Goal: Information Seeking & Learning: Learn about a topic

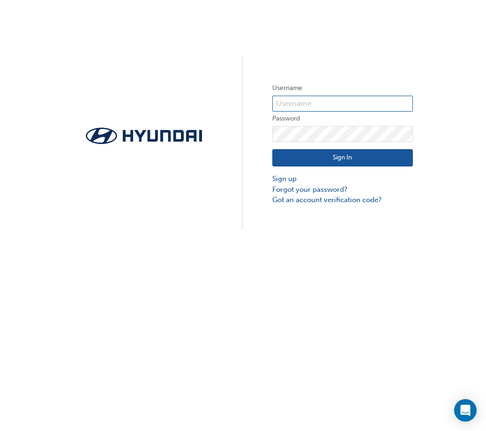
type input "28658"
click at [345, 156] on button "Sign In" at bounding box center [342, 158] width 141 height 18
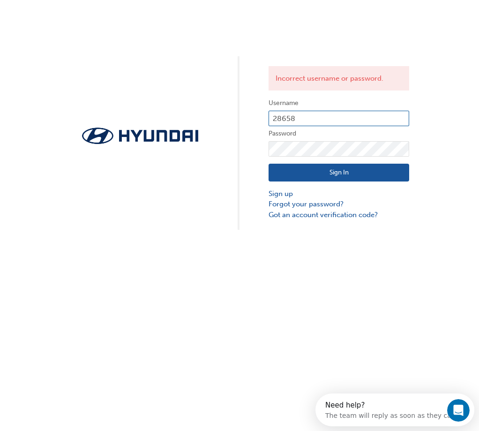
click at [315, 115] on input "28658" at bounding box center [339, 119] width 141 height 16
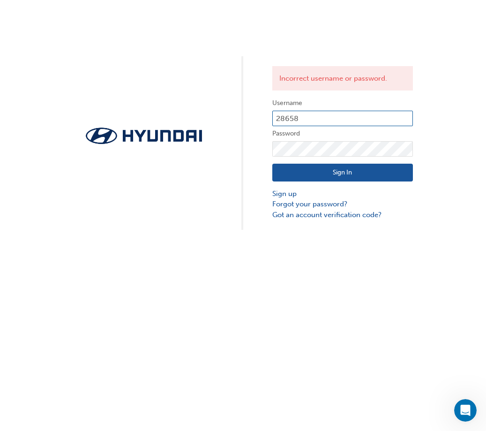
click at [332, 119] on input "28658" at bounding box center [342, 119] width 141 height 16
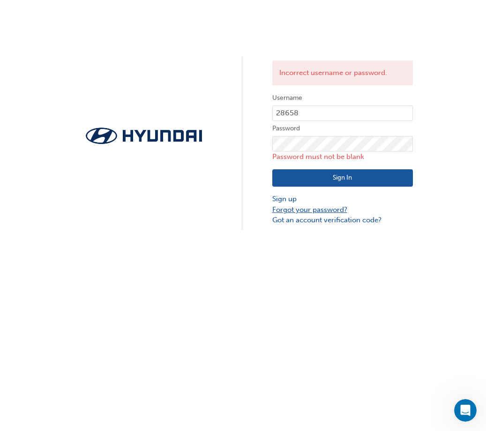
click at [293, 210] on link "Forgot your password?" at bounding box center [342, 209] width 141 height 11
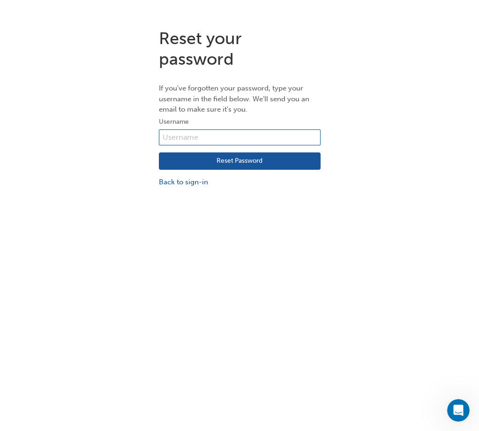
click at [189, 133] on input "text" at bounding box center [240, 137] width 162 height 16
type input "28658"
click at [247, 160] on button "Reset Password" at bounding box center [240, 161] width 162 height 18
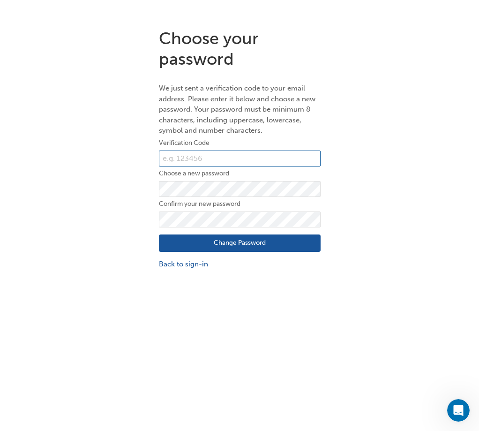
click at [185, 158] on input "text" at bounding box center [240, 158] width 162 height 16
type input "038823"
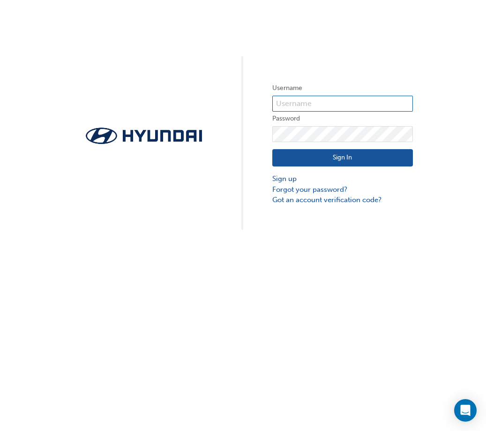
type input "28658"
click at [453, 84] on div "Username 28658 Password Sign In Sign up Forgot your password? Got an account ve…" at bounding box center [243, 115] width 486 height 230
click at [369, 158] on button "Sign In" at bounding box center [342, 158] width 141 height 18
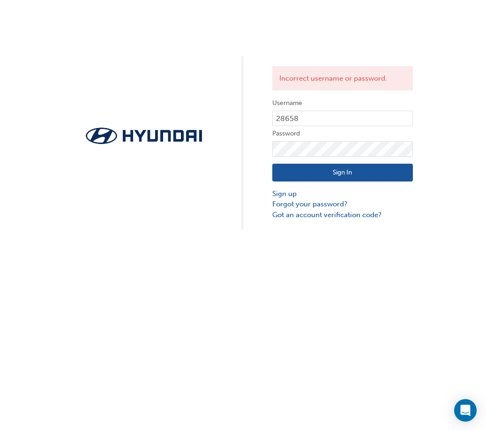
click at [457, 113] on div "Incorrect username or password. Username 28658 Password Sign In Sign up Forgot …" at bounding box center [243, 115] width 486 height 230
click at [369, 170] on button "Sign In" at bounding box center [342, 173] width 141 height 18
click at [306, 204] on link "Forgot your password?" at bounding box center [342, 204] width 141 height 11
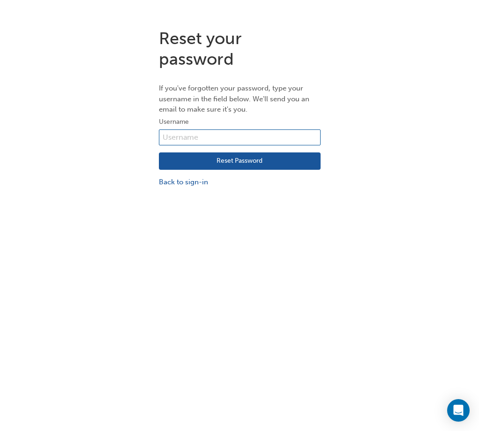
click at [199, 137] on input "text" at bounding box center [240, 137] width 162 height 16
type input "28658"
click at [229, 161] on button "Reset Password" at bounding box center [240, 161] width 162 height 18
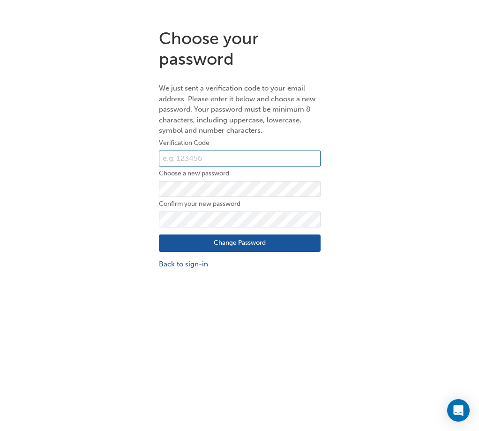
click at [226, 157] on input "text" at bounding box center [240, 158] width 162 height 16
click at [227, 157] on input "text" at bounding box center [240, 158] width 162 height 16
type input "384881"
click at [421, 121] on div "Choose your password We just sent a verification code to your email address. Pl…" at bounding box center [239, 149] width 479 height 256
click at [414, 112] on div "Choose your password We just sent a verification code to your email address. Pl…" at bounding box center [239, 149] width 479 height 256
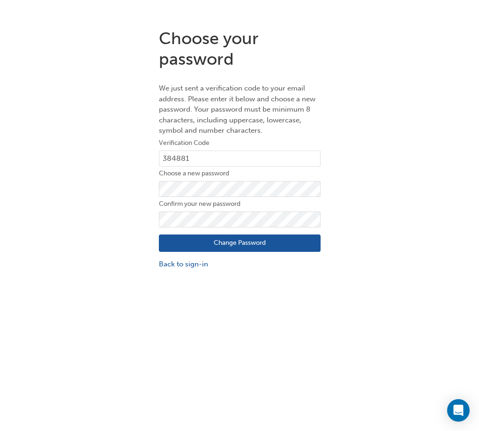
click at [207, 245] on button "Change Password" at bounding box center [240, 243] width 162 height 18
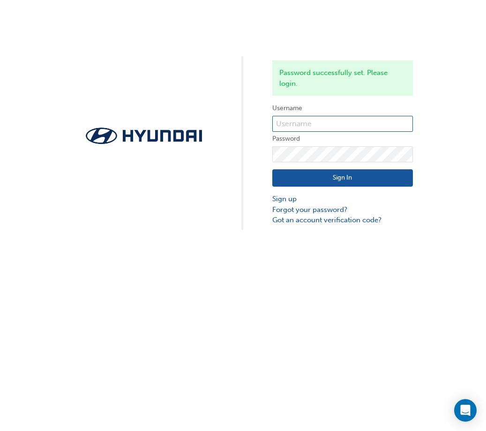
type input "28658"
click at [309, 180] on button "Sign In" at bounding box center [342, 178] width 141 height 18
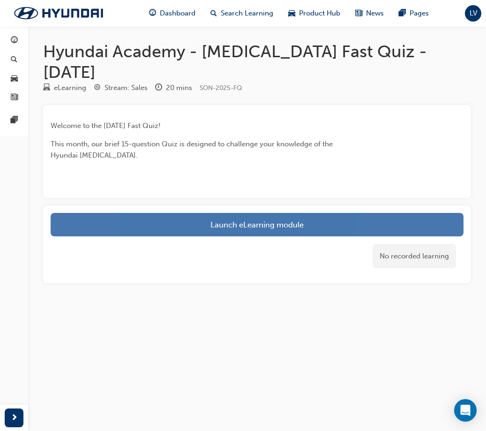
click at [283, 225] on link "Launch eLearning module" at bounding box center [257, 224] width 413 height 23
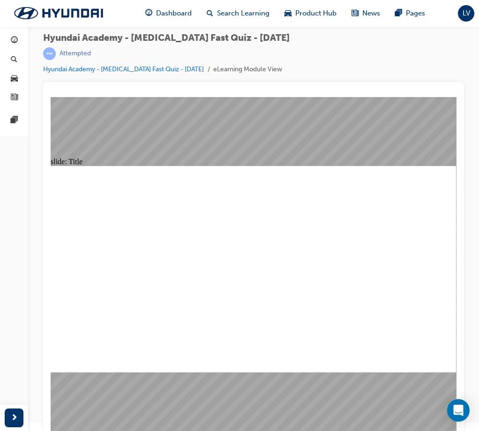
scroll to position [11, 0]
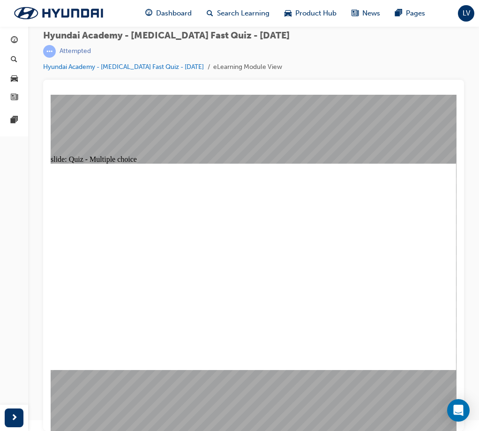
radio input "true"
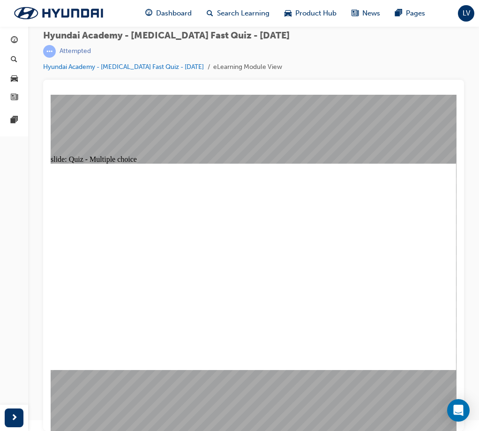
radio input "true"
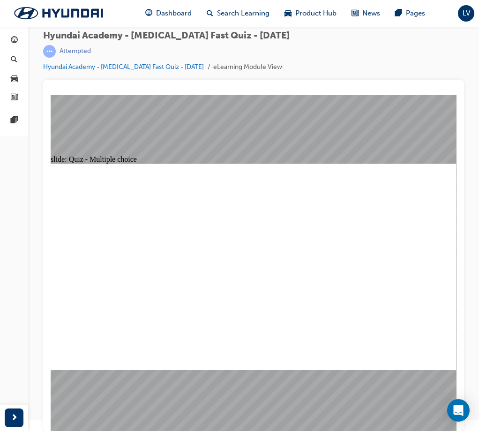
checkbox input "true"
radio input "true"
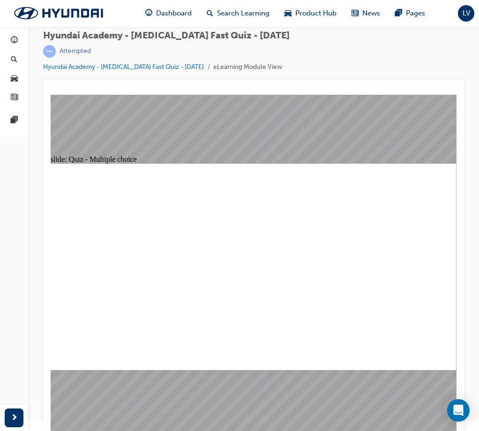
checkbox input "true"
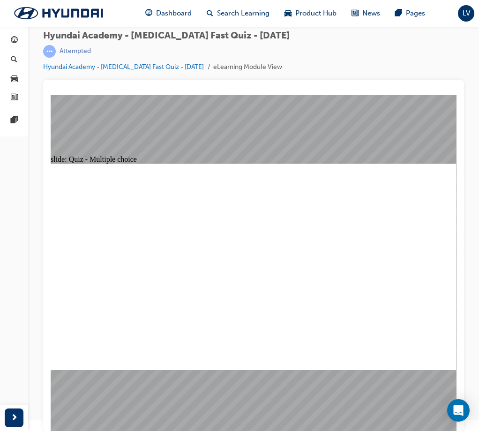
radio input "true"
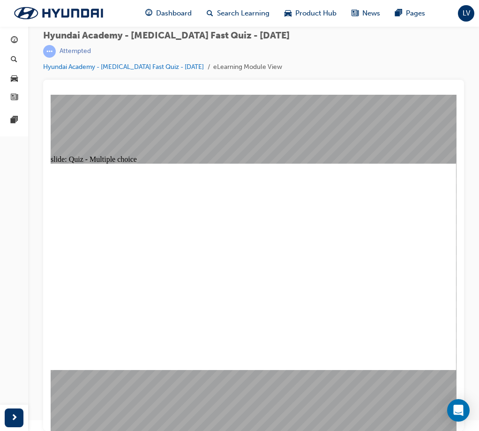
checkbox input "true"
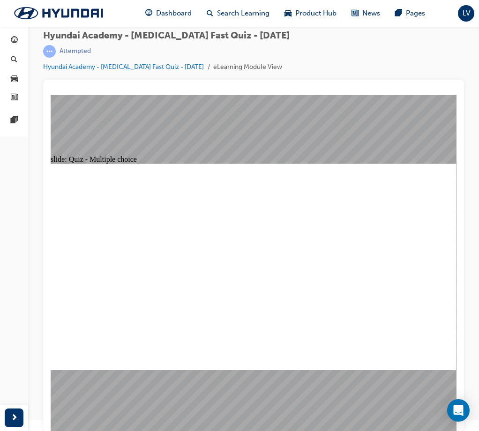
checkbox input "true"
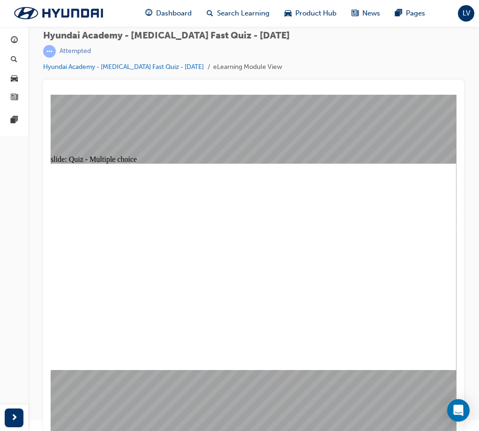
checkbox input "true"
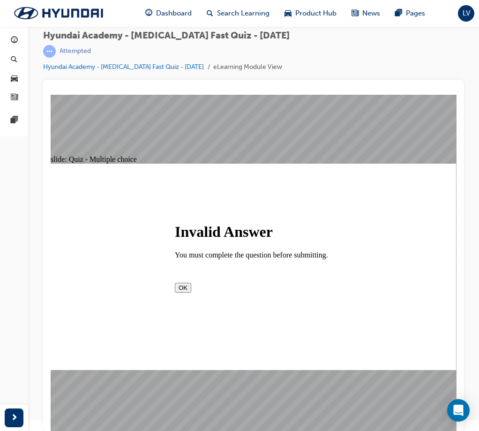
click at [191, 293] on button "OK" at bounding box center [183, 288] width 16 height 10
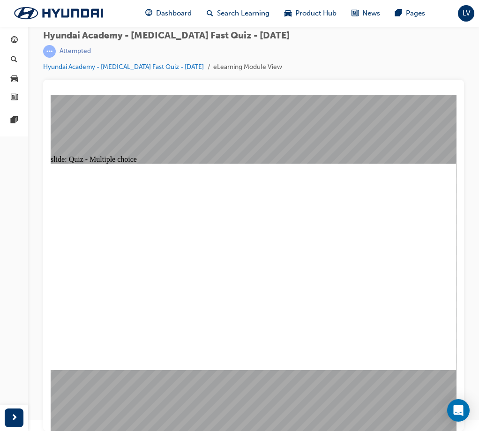
radio input "true"
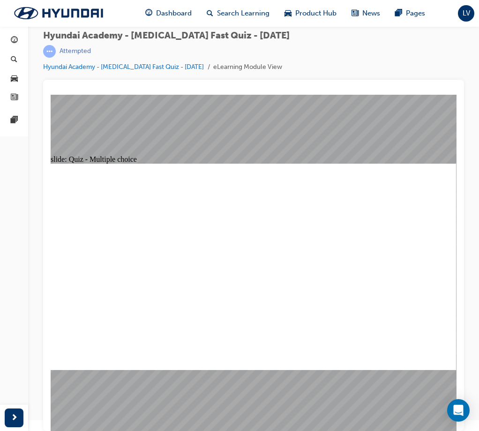
checkbox input "true"
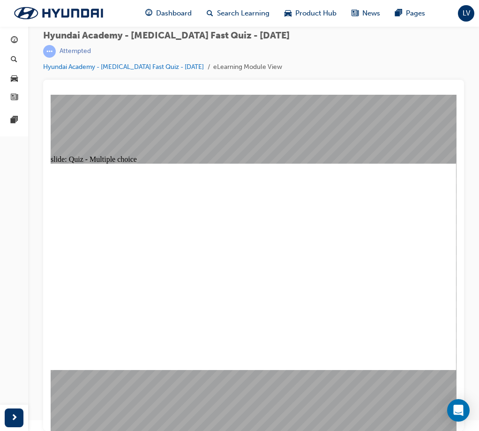
radio input "true"
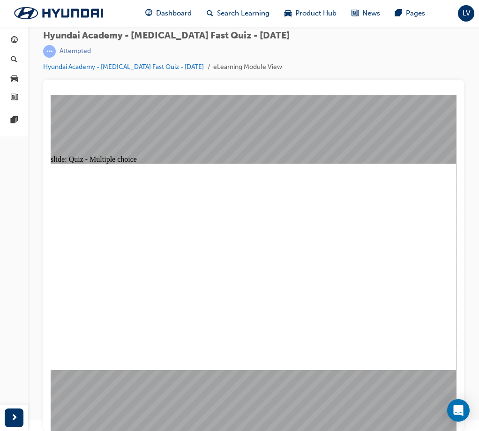
radio input "true"
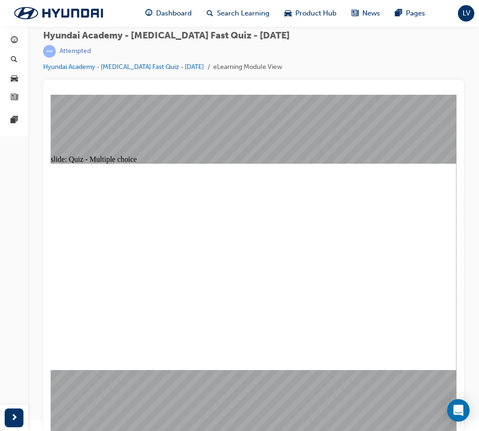
radio input "true"
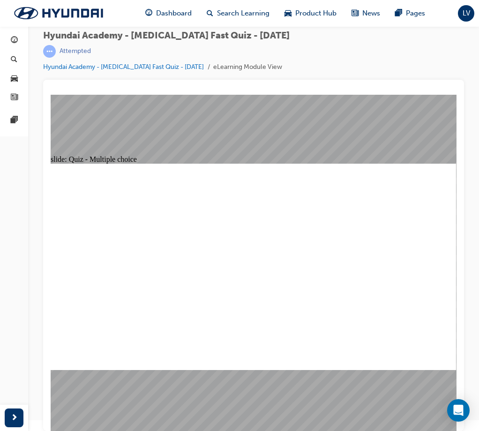
radio input "true"
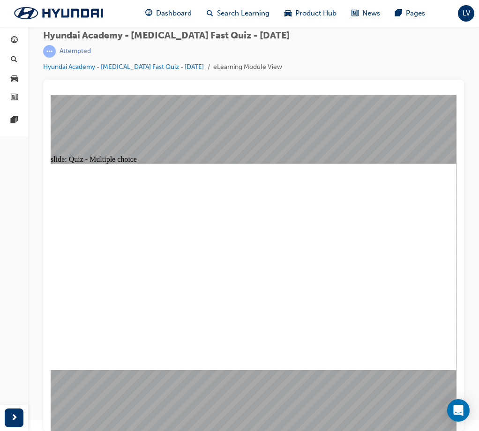
radio input "true"
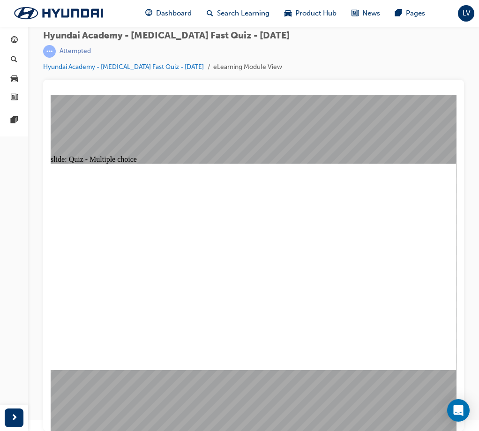
checkbox input "true"
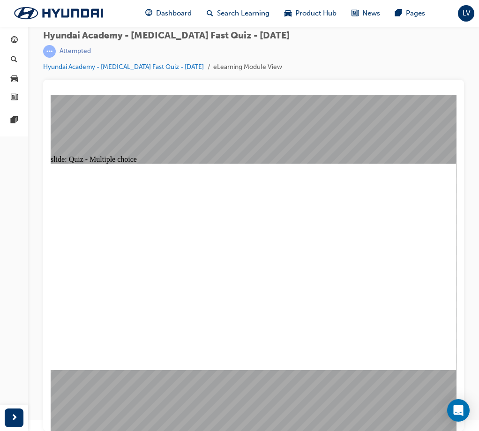
drag, startPoint x: 183, startPoint y: 331, endPoint x: 185, endPoint y: 321, distance: 10.5
radio input "true"
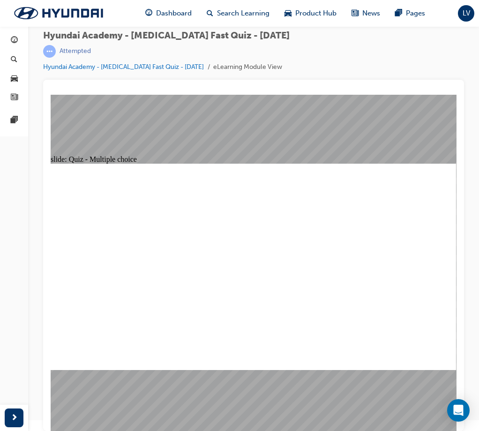
checkbox input "true"
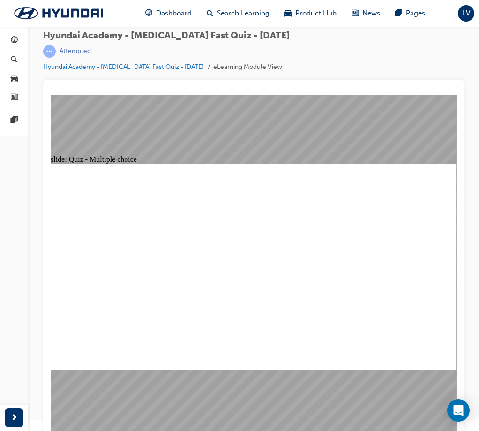
checkbox input "true"
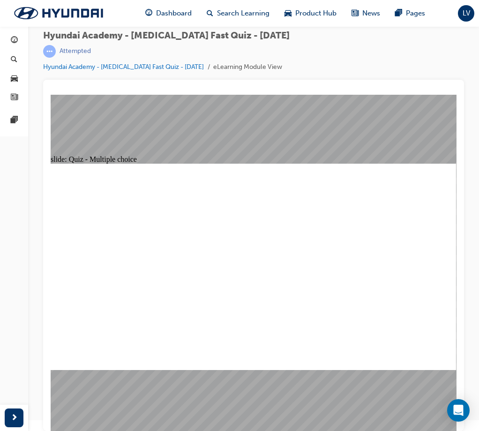
radio input "true"
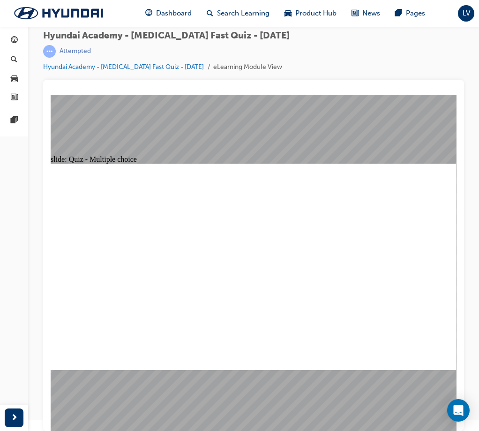
checkbox input "true"
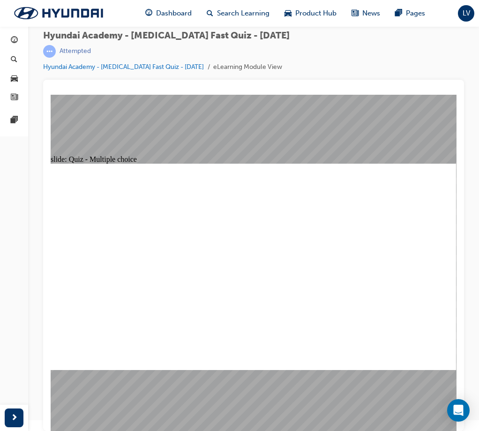
checkbox input "true"
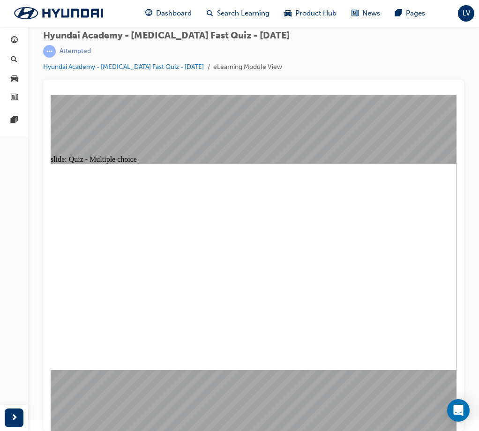
checkbox input "true"
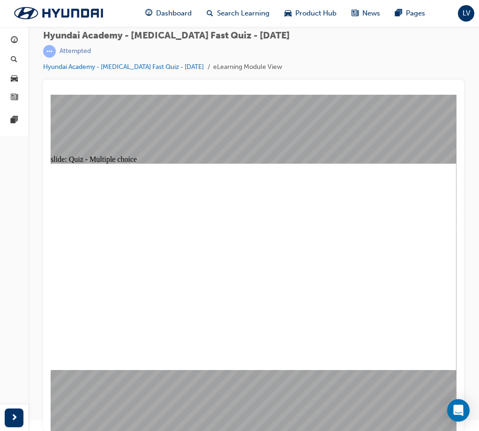
checkbox input "true"
radio input "true"
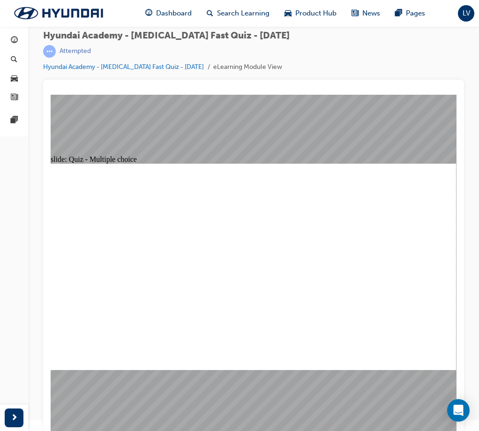
checkbox input "true"
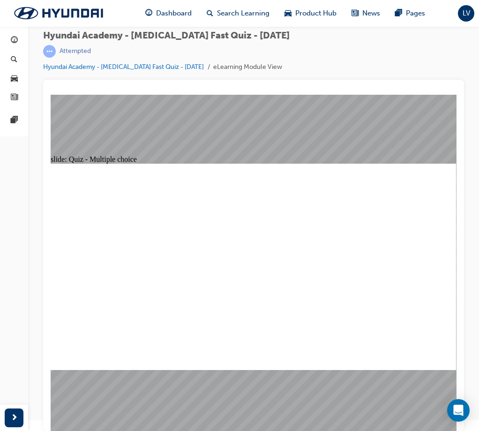
checkbox input "false"
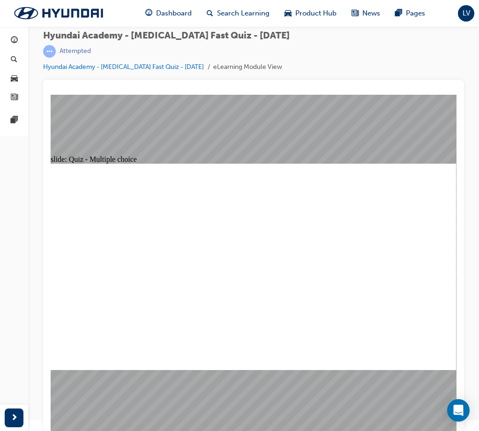
checkbox input "false"
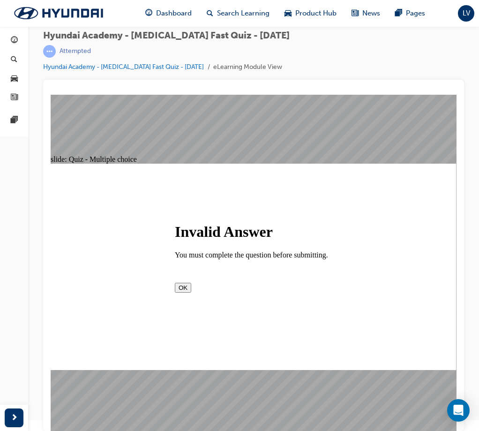
click at [191, 293] on button "OK" at bounding box center [183, 288] width 16 height 10
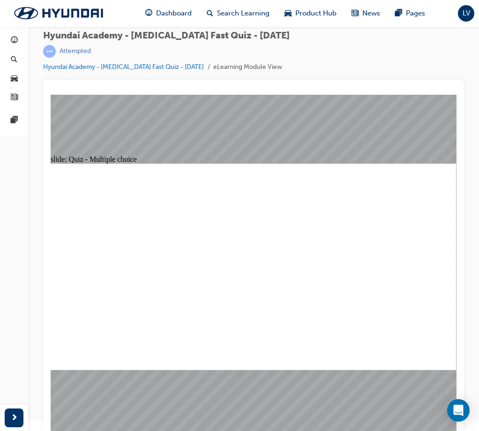
checkbox input "true"
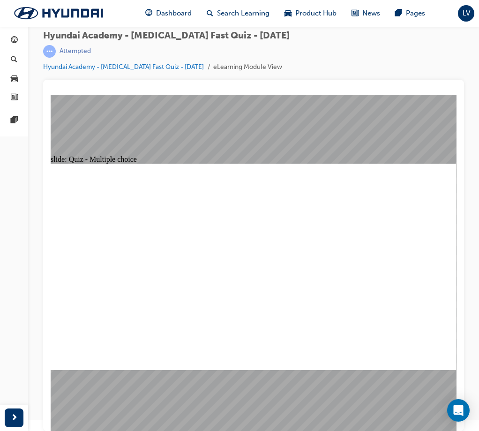
checkbox input "true"
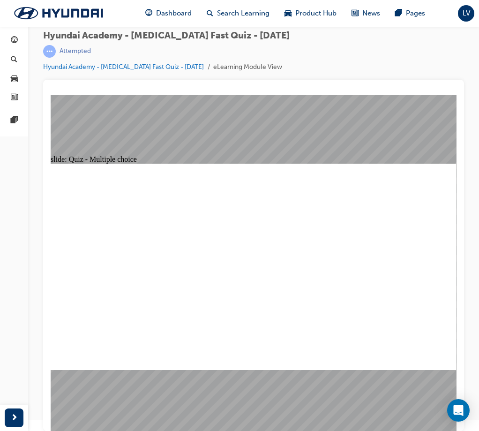
radio input "true"
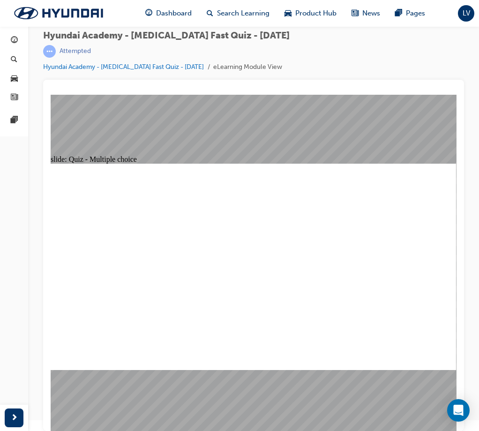
radio input "true"
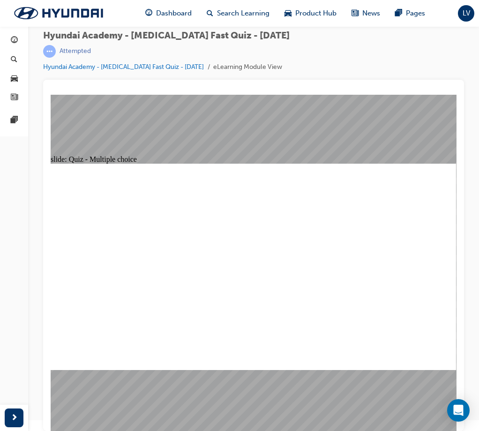
radio input "true"
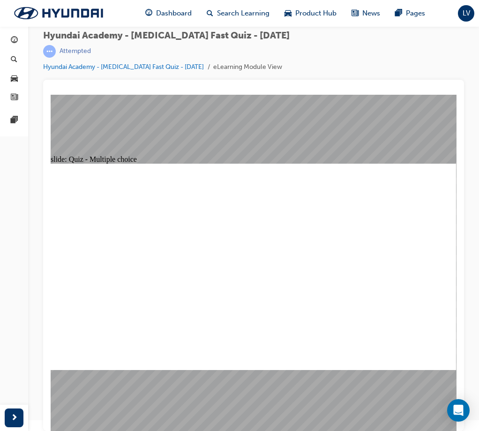
drag, startPoint x: 234, startPoint y: 300, endPoint x: 243, endPoint y: 301, distance: 8.6
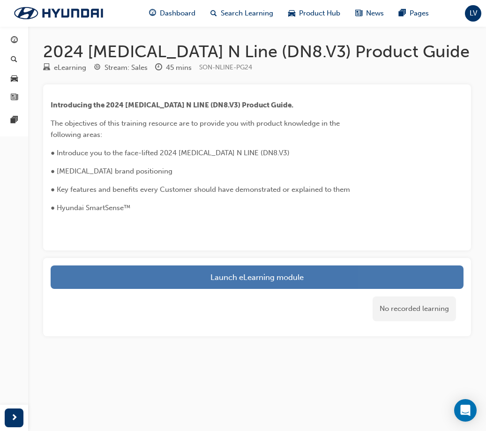
click at [204, 274] on link "Launch eLearning module" at bounding box center [257, 276] width 413 height 23
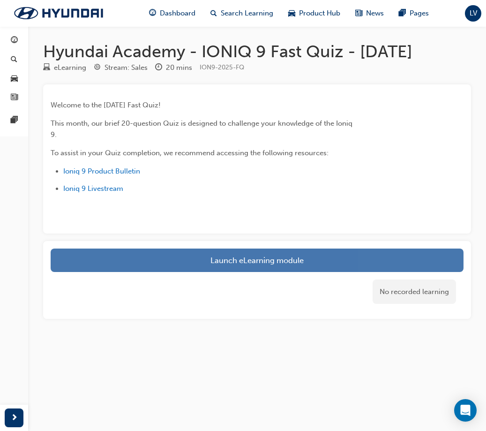
click at [219, 258] on link "Launch eLearning module" at bounding box center [257, 259] width 413 height 23
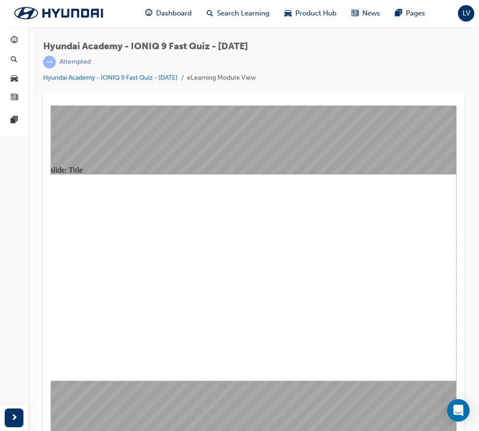
scroll to position [11, 0]
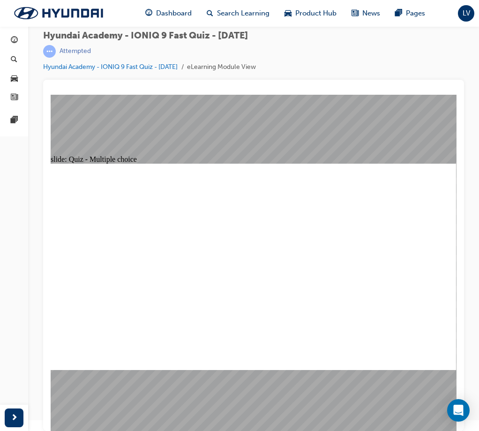
radio input "true"
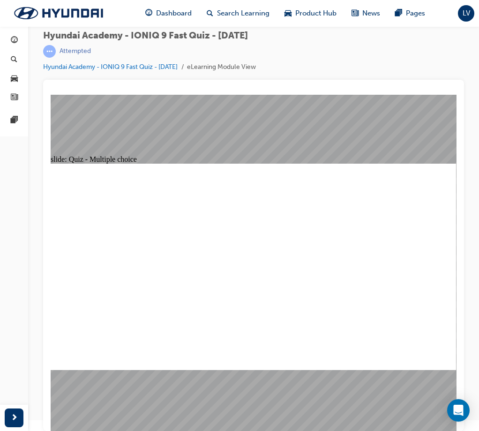
radio input "true"
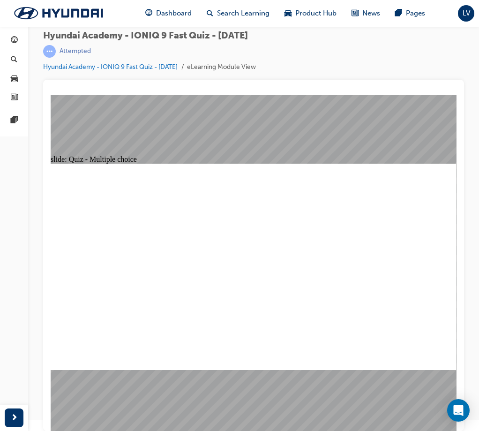
radio input "true"
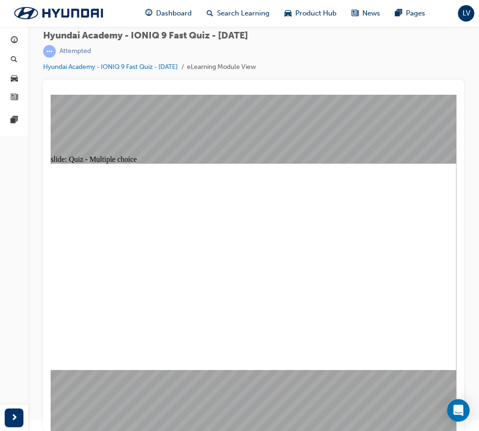
radio input "true"
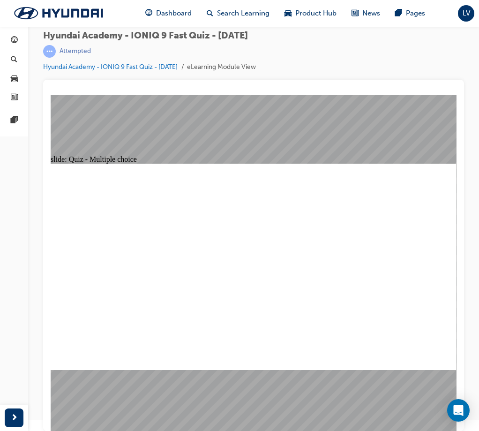
radio input "true"
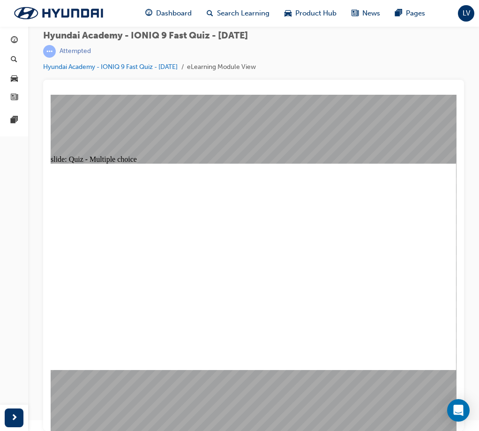
radio input "true"
checkbox input "true"
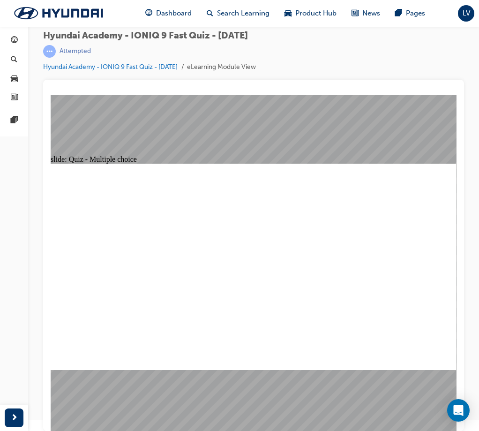
checkbox input "true"
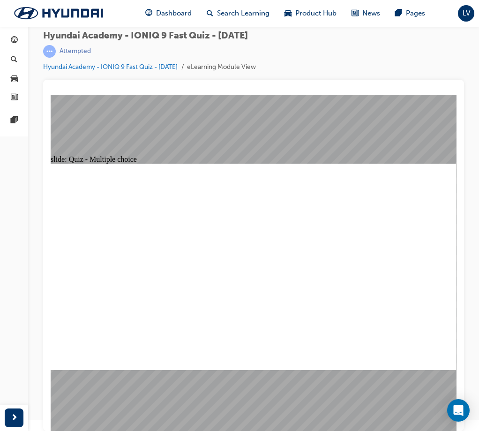
checkbox input "true"
radio input "true"
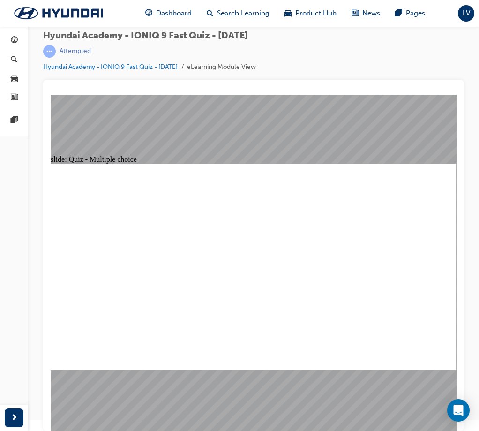
radio input "true"
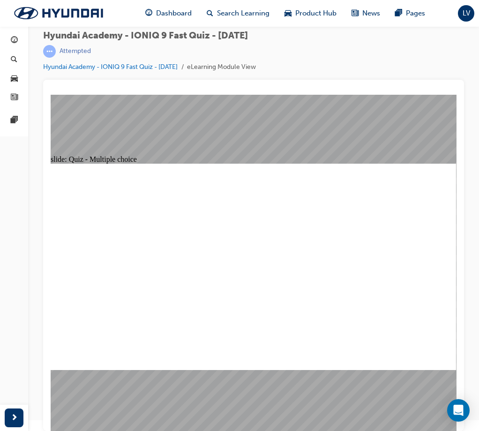
radio input "true"
checkbox input "true"
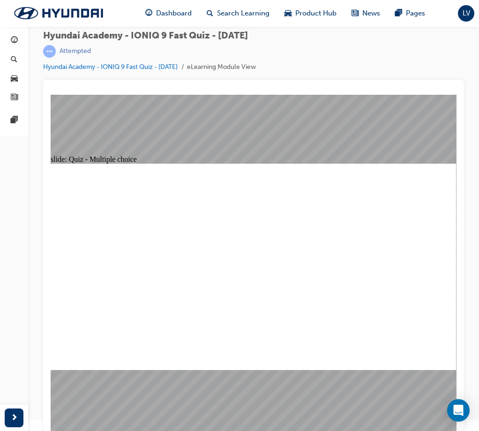
checkbox input "true"
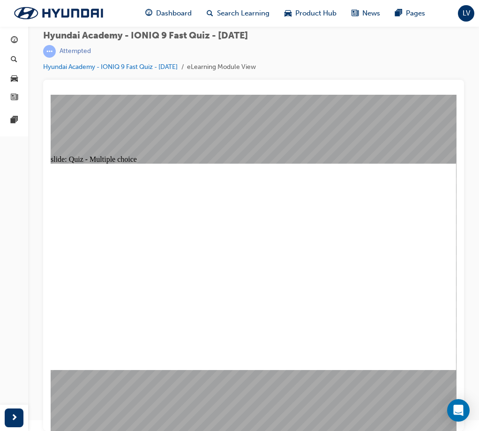
radio input "true"
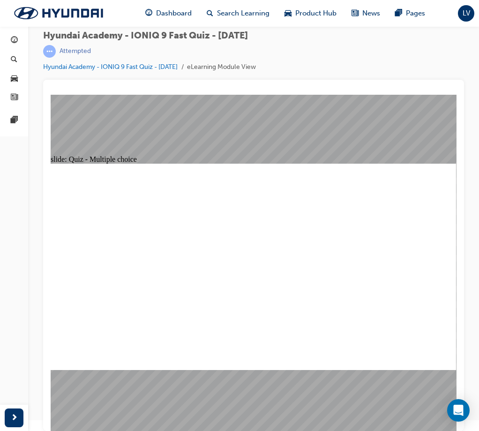
radio input "true"
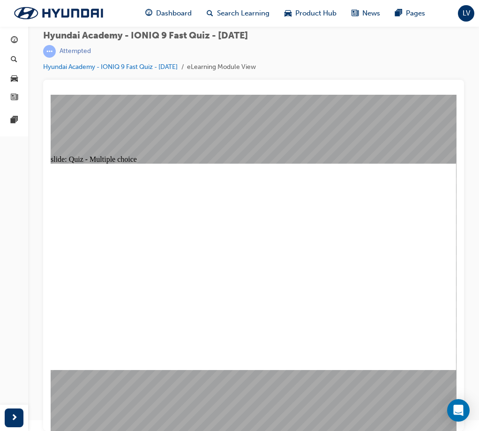
radio input "true"
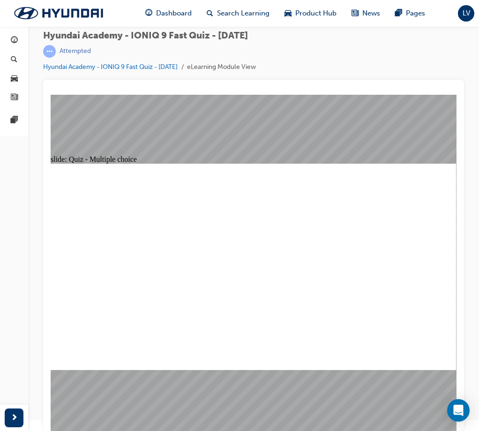
radio input "false"
radio input "true"
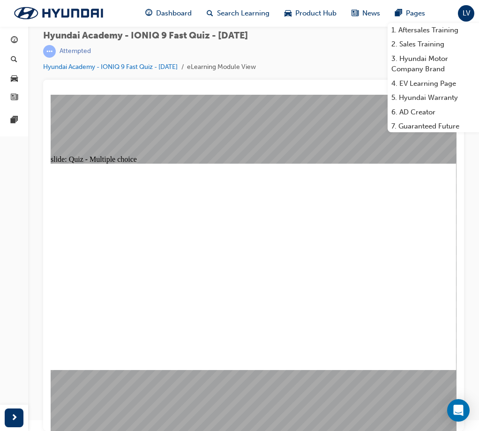
radio input "true"
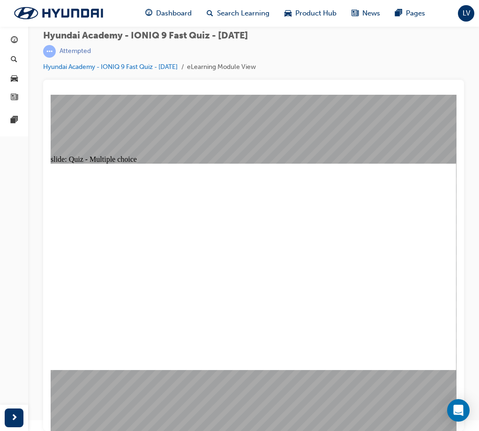
radio input "true"
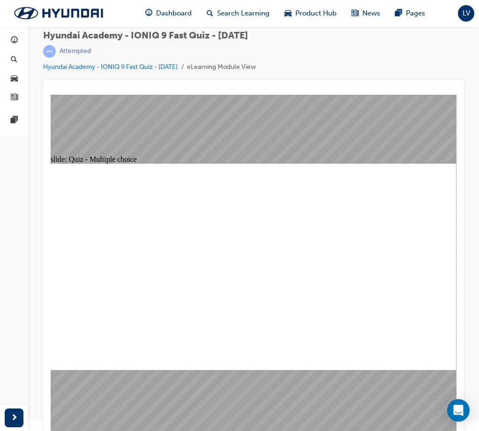
radio input "true"
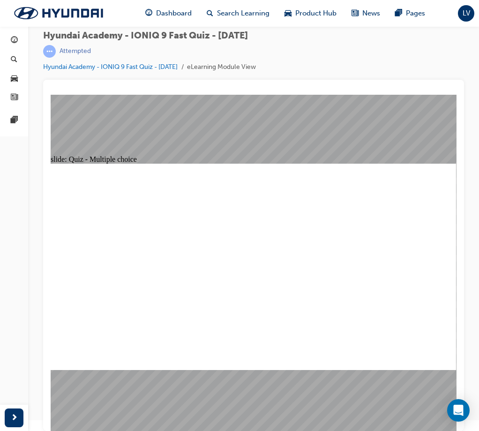
radio input "true"
